Goal: Task Accomplishment & Management: Use online tool/utility

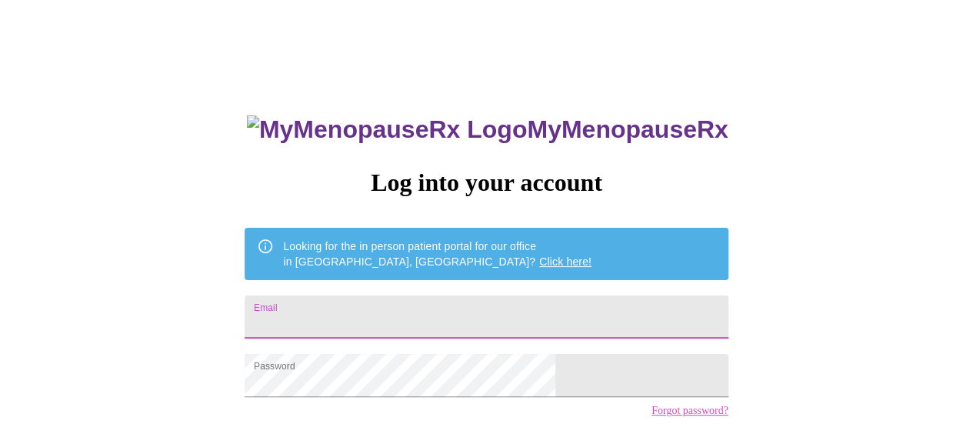
type input "[EMAIL_ADDRESS][DOMAIN_NAME]"
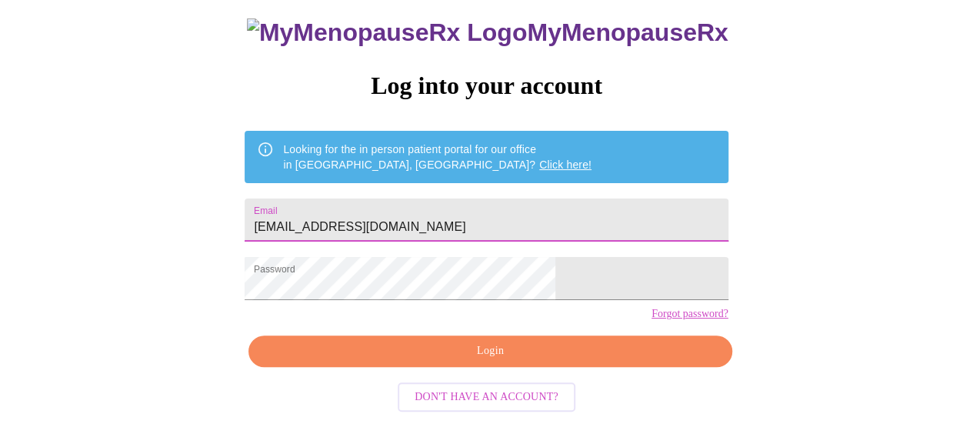
click at [481, 367] on button "Login" at bounding box center [489, 351] width 483 height 32
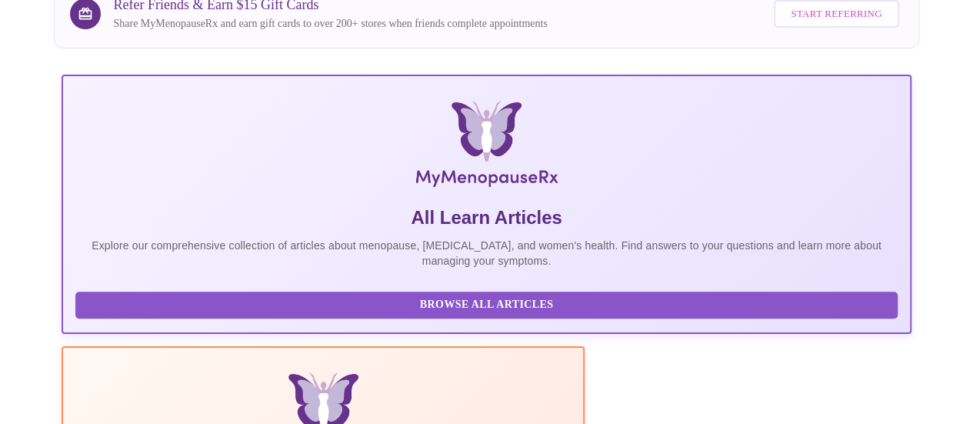
scroll to position [517, 0]
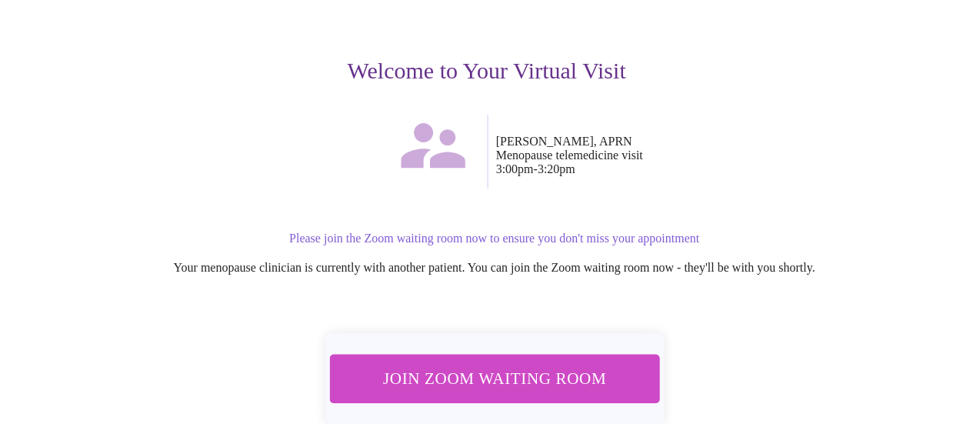
scroll to position [238, 0]
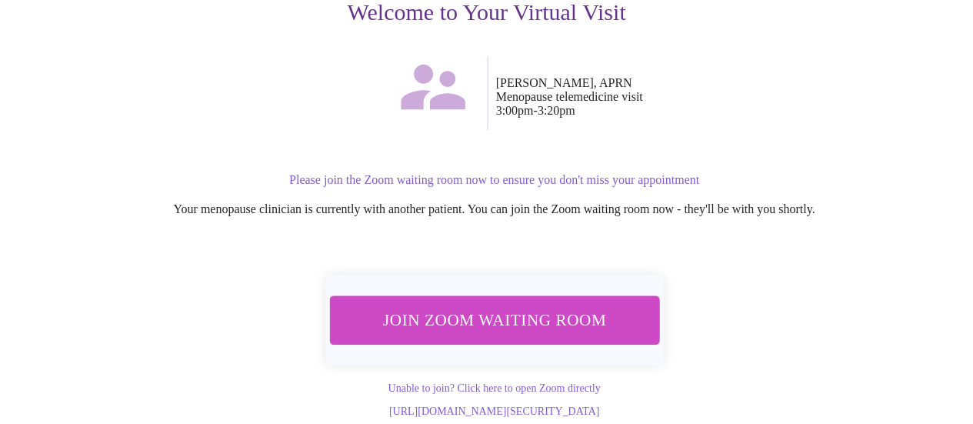
click at [506, 305] on span "Join Zoom Waiting Room" at bounding box center [494, 320] width 303 height 30
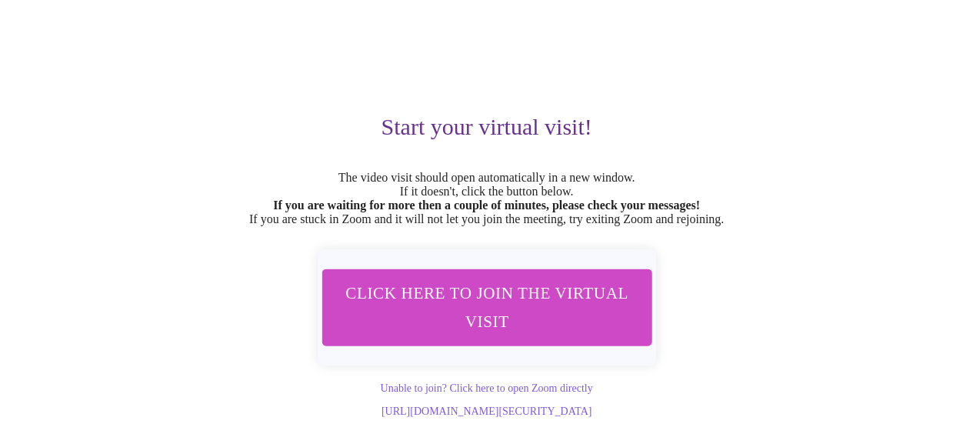
scroll to position [144, 0]
